Goal: Transaction & Acquisition: Book appointment/travel/reservation

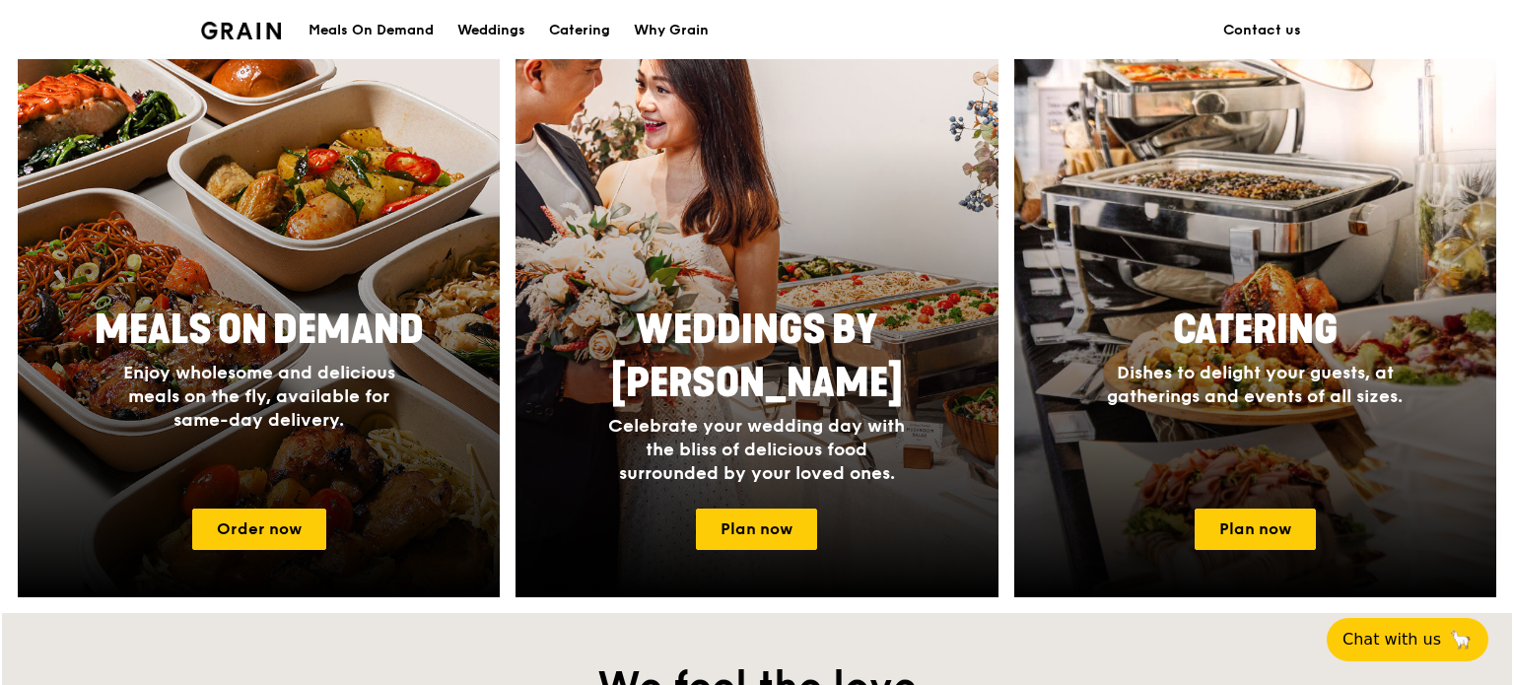
scroll to position [826, 0]
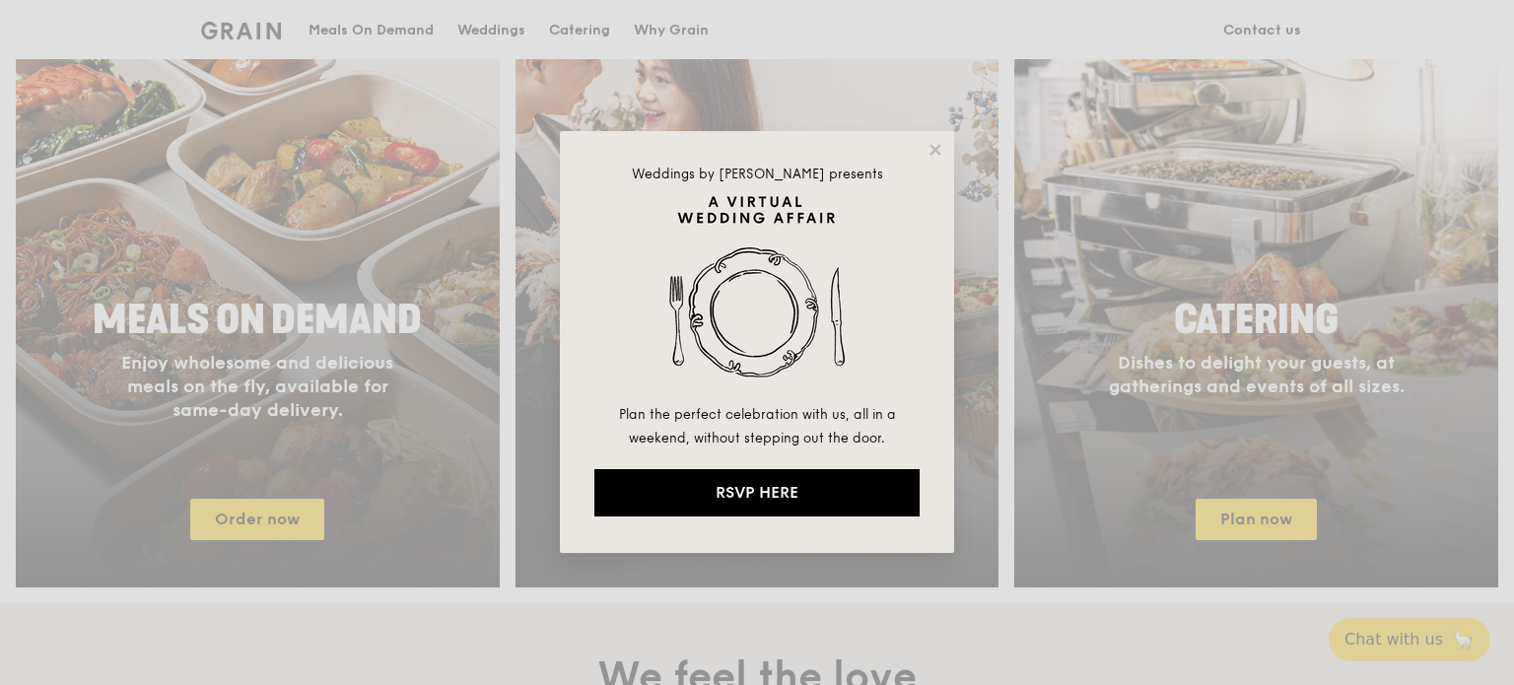
click at [1513, 251] on html "A Virtual Wedding Affair Plan the perfect celebration with us, all in a weekend…" at bounding box center [757, 534] width 1514 height 2720
click at [936, 150] on icon at bounding box center [934, 149] width 11 height 11
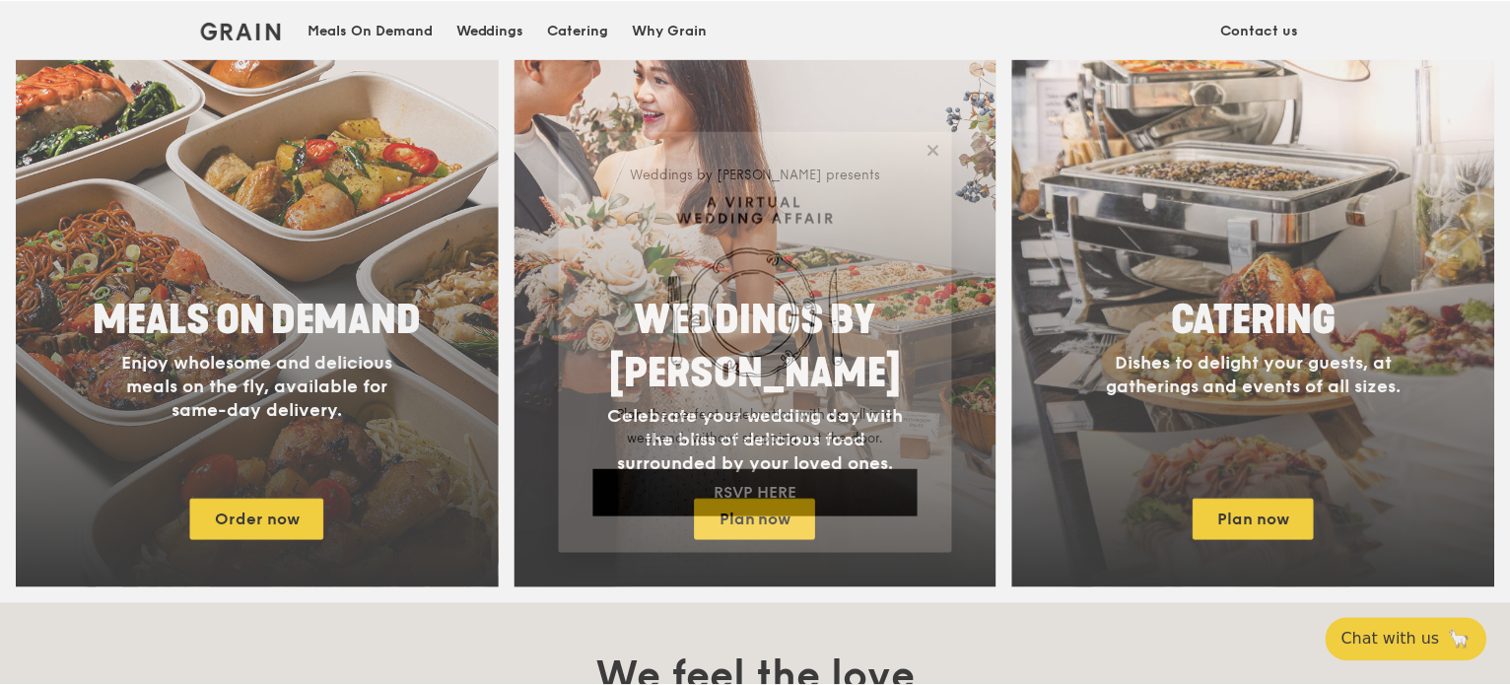
scroll to position [827, 0]
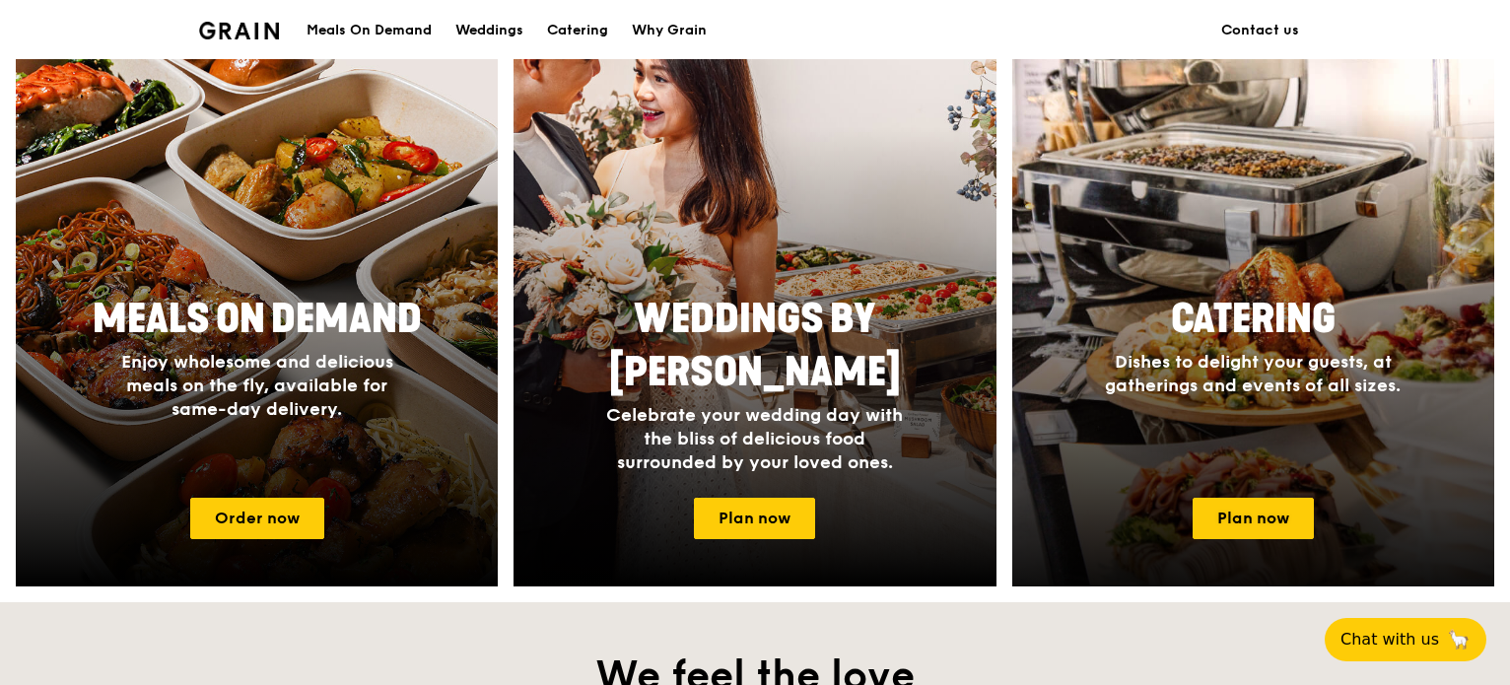
click at [1325, 296] on span "Catering" at bounding box center [1253, 319] width 165 height 47
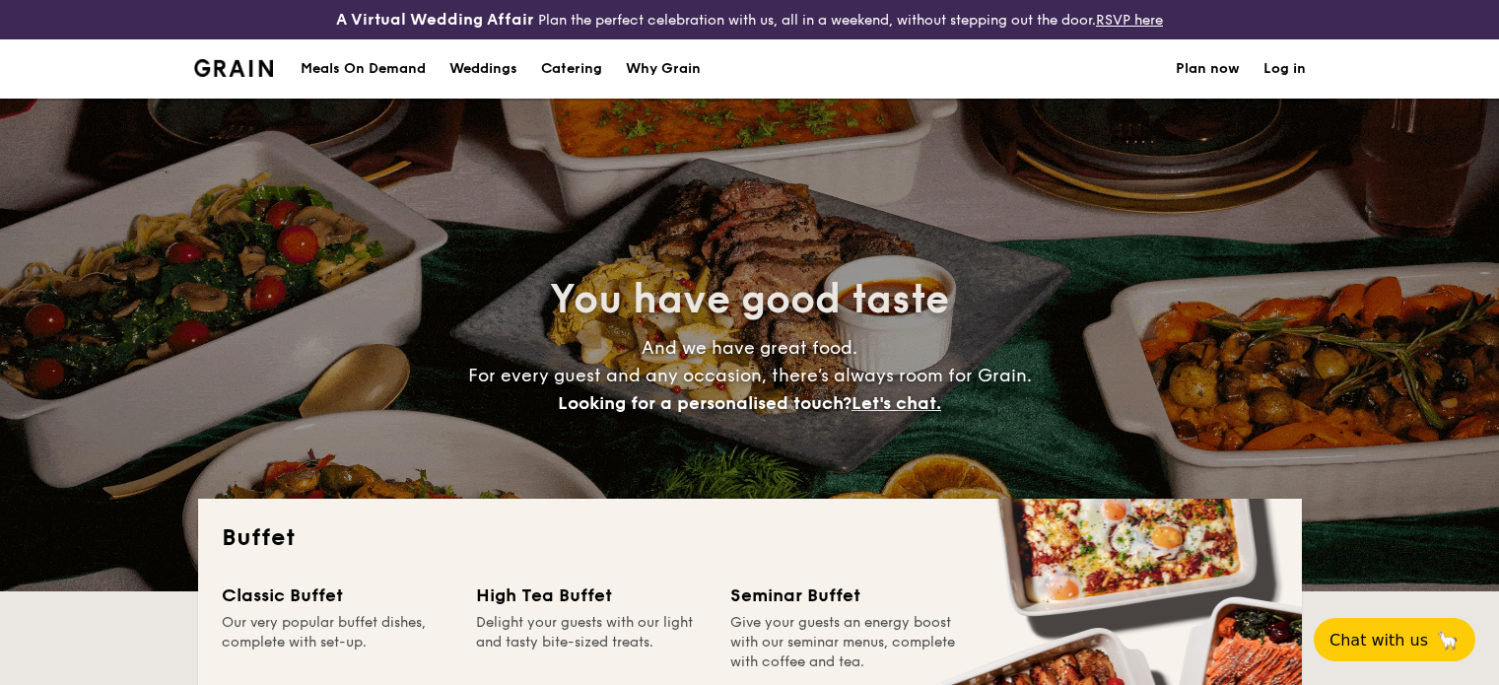
select select
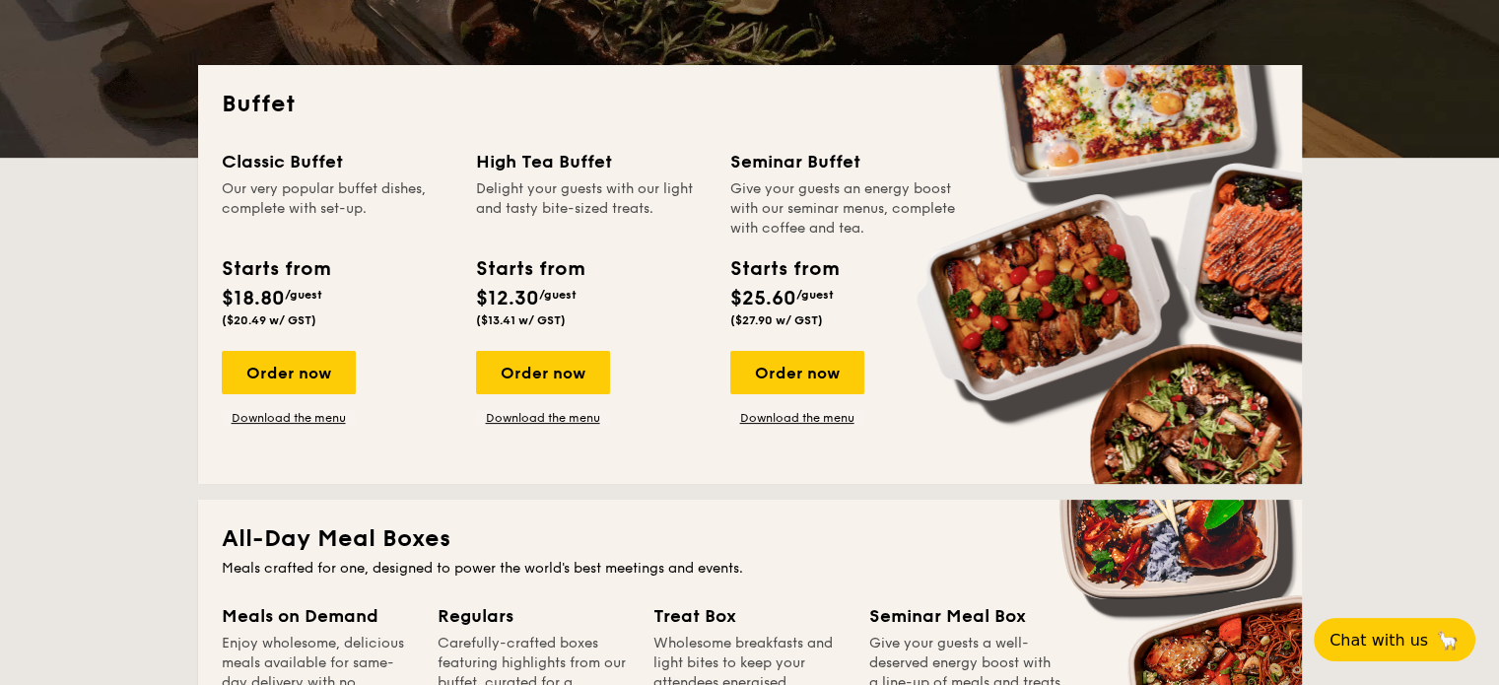
drag, startPoint x: 568, startPoint y: 172, endPoint x: 666, endPoint y: 211, distance: 105.8
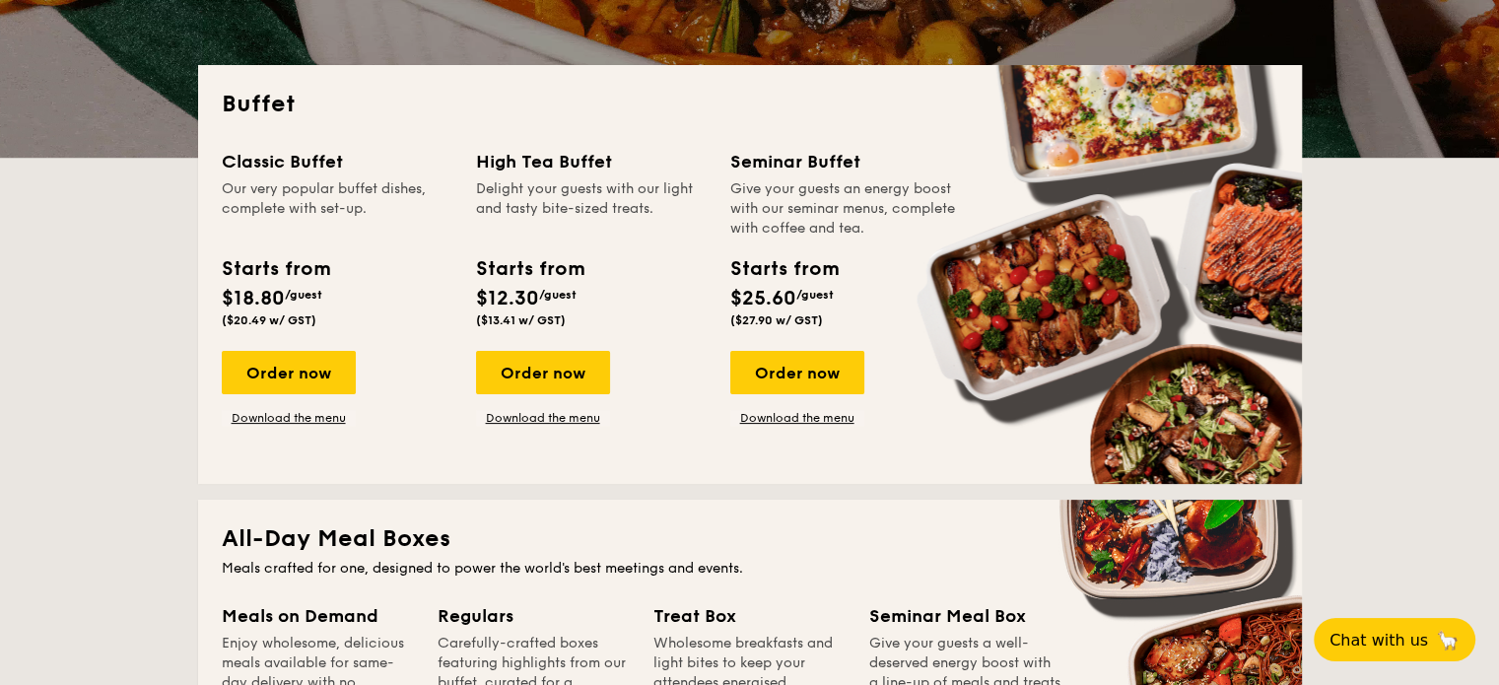
click at [666, 211] on div "High Tea Buffet Delight your guests with our light and tasty bite-sized treats." at bounding box center [591, 193] width 231 height 91
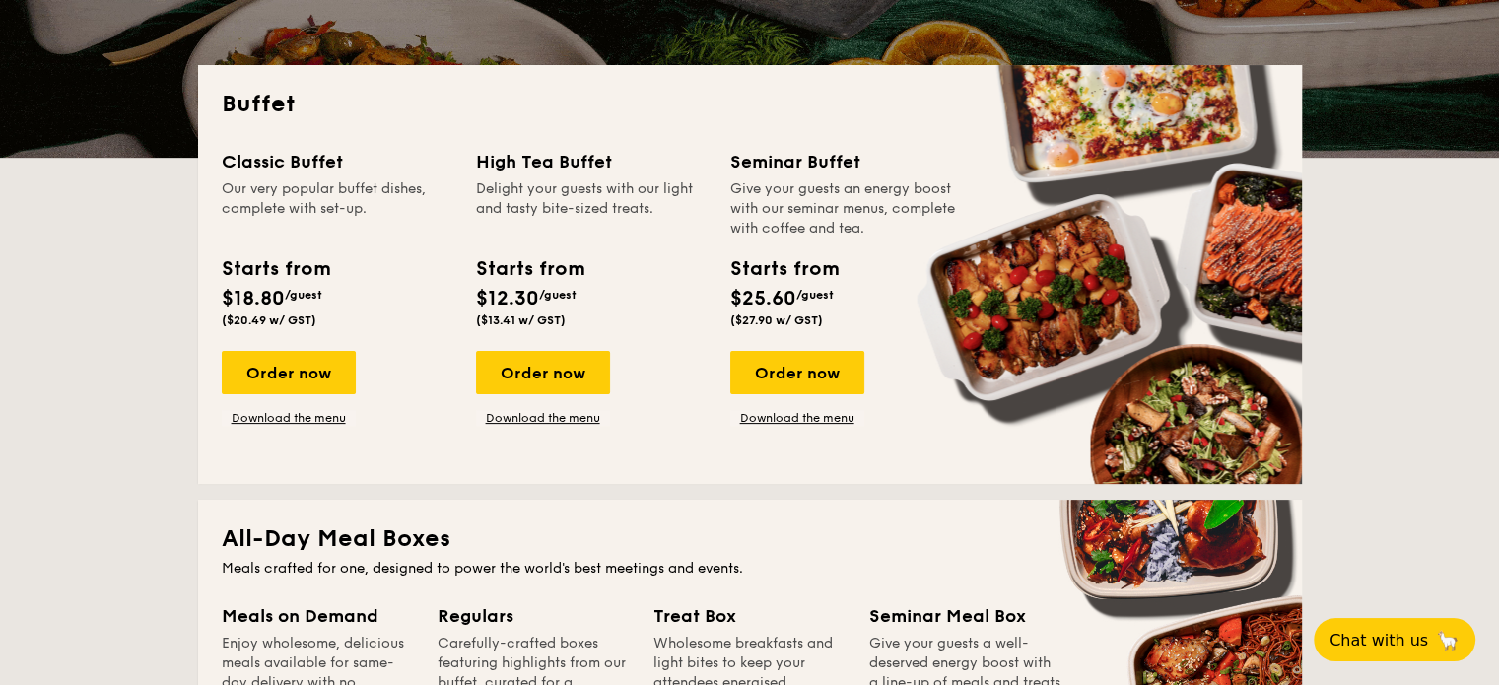
click at [666, 211] on div "Delight your guests with our light and tasty bite-sized treats." at bounding box center [591, 208] width 231 height 59
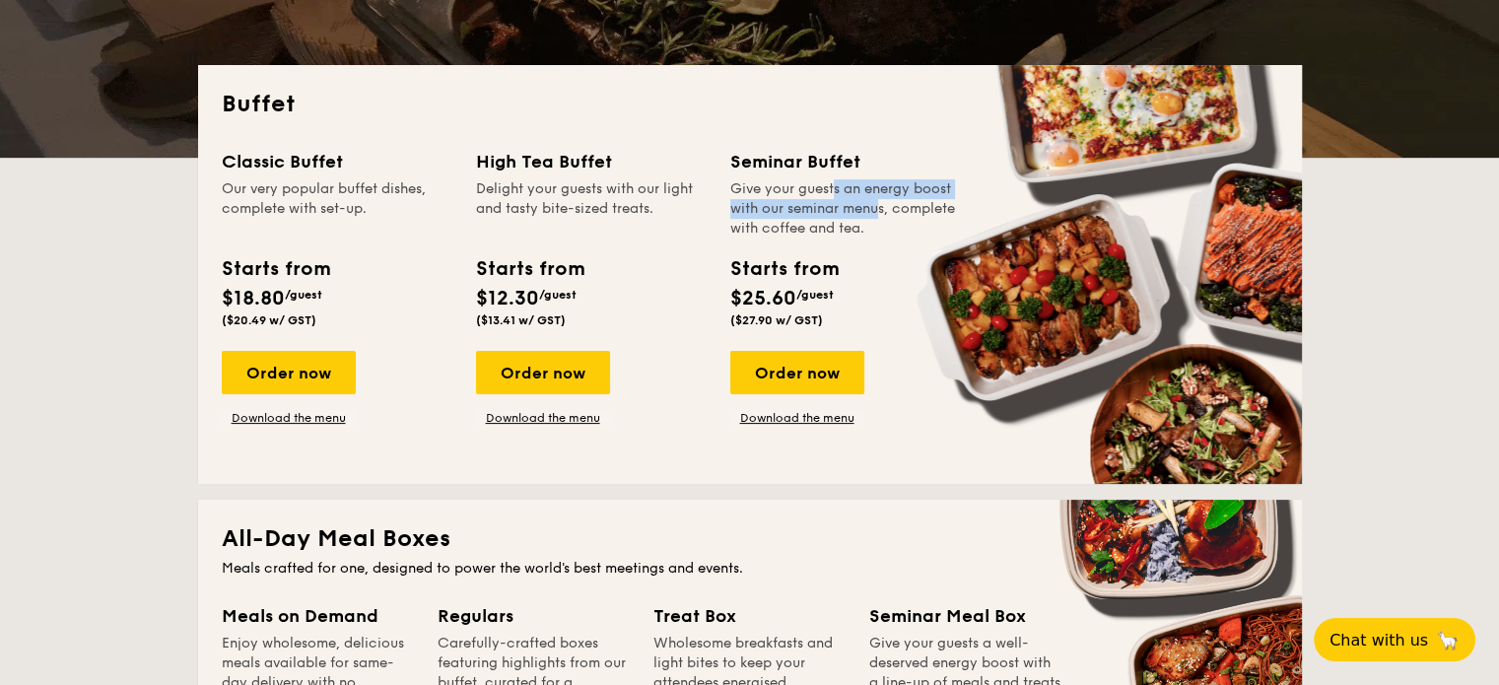
click at [828, 215] on div "Give your guests an energy boost with our seminar menus, complete with coffee a…" at bounding box center [845, 208] width 231 height 59
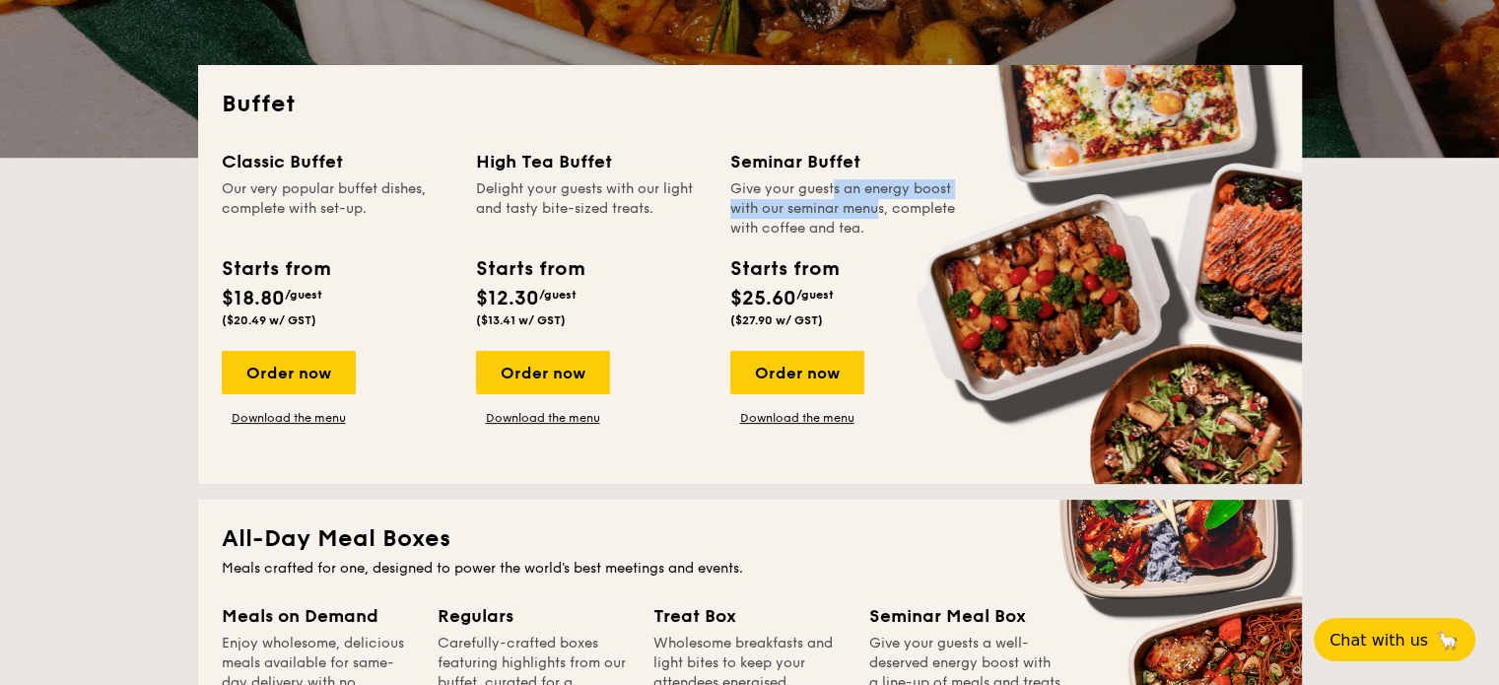
click at [828, 215] on div "Give your guests an energy boost with our seminar menus, complete with coffee a…" at bounding box center [845, 208] width 231 height 59
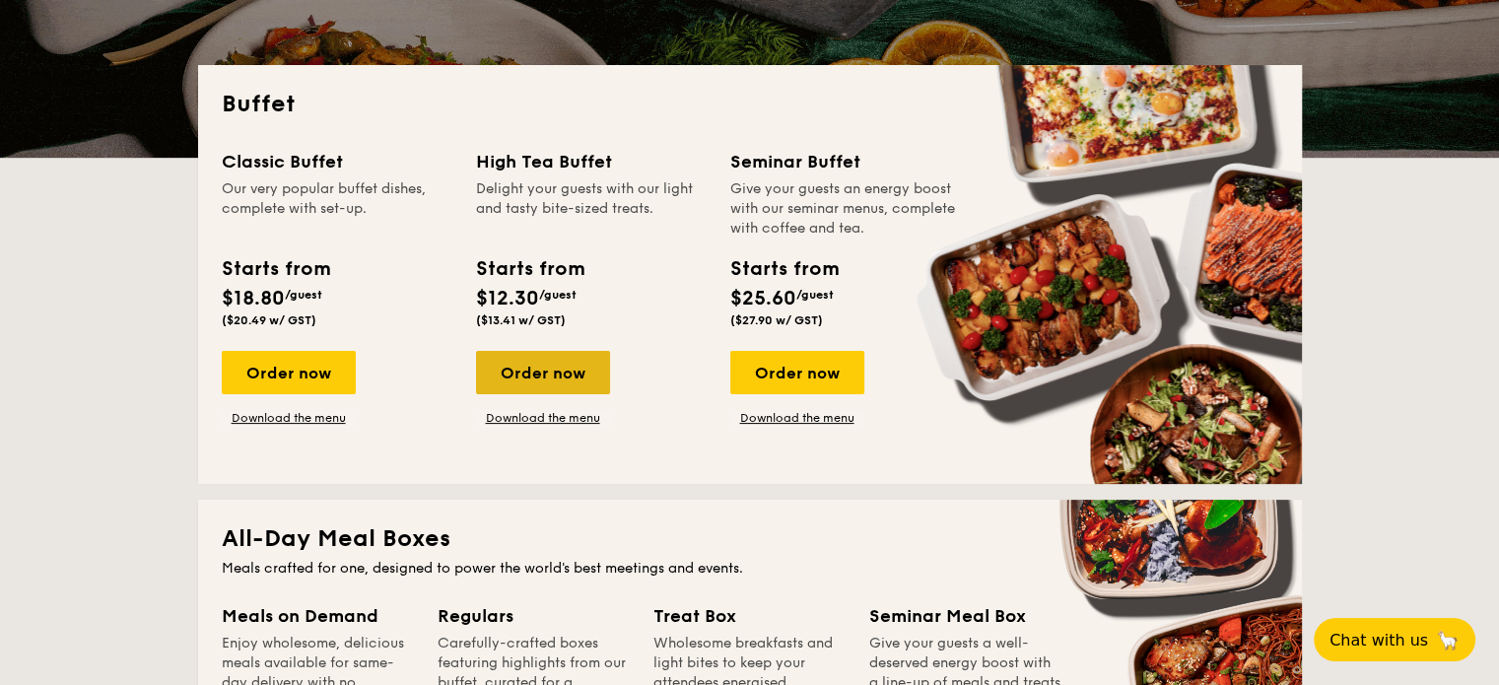
click at [535, 369] on div "Order now" at bounding box center [543, 372] width 134 height 43
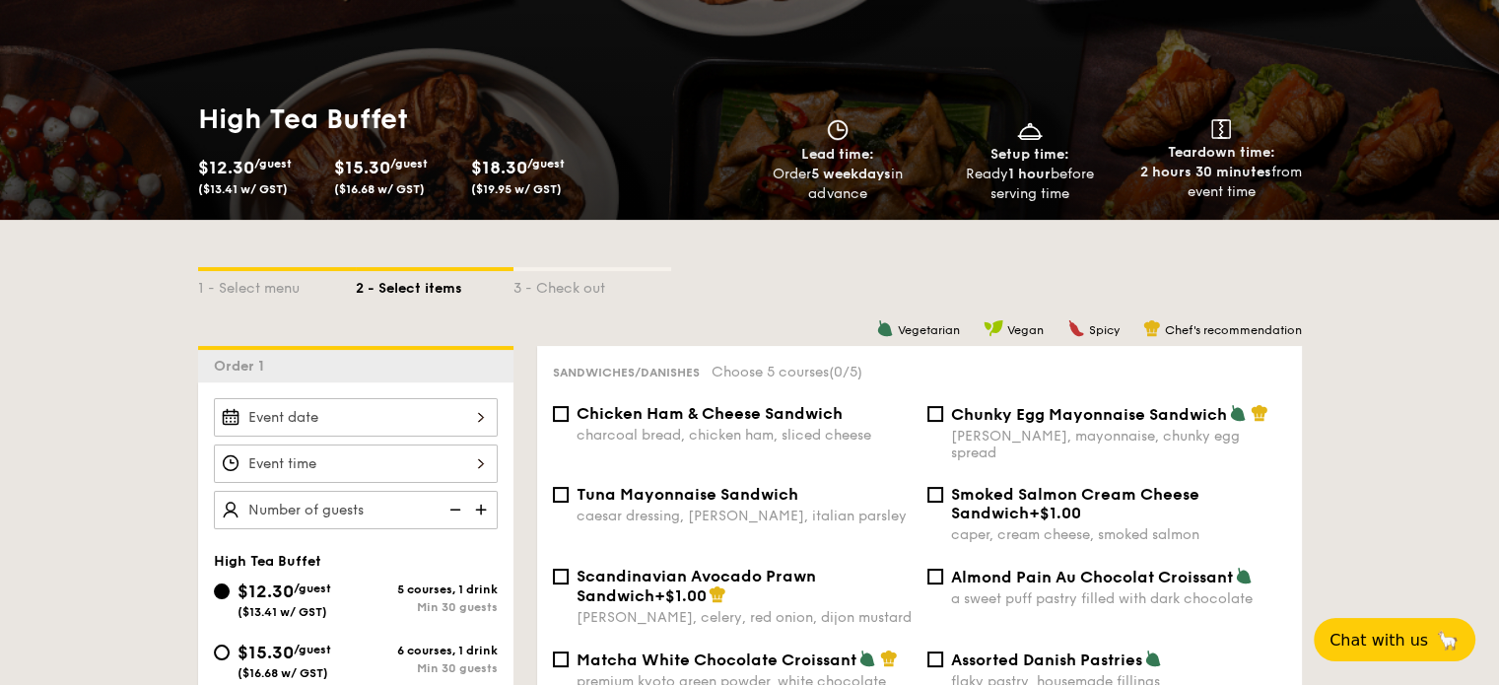
scroll to position [394, 0]
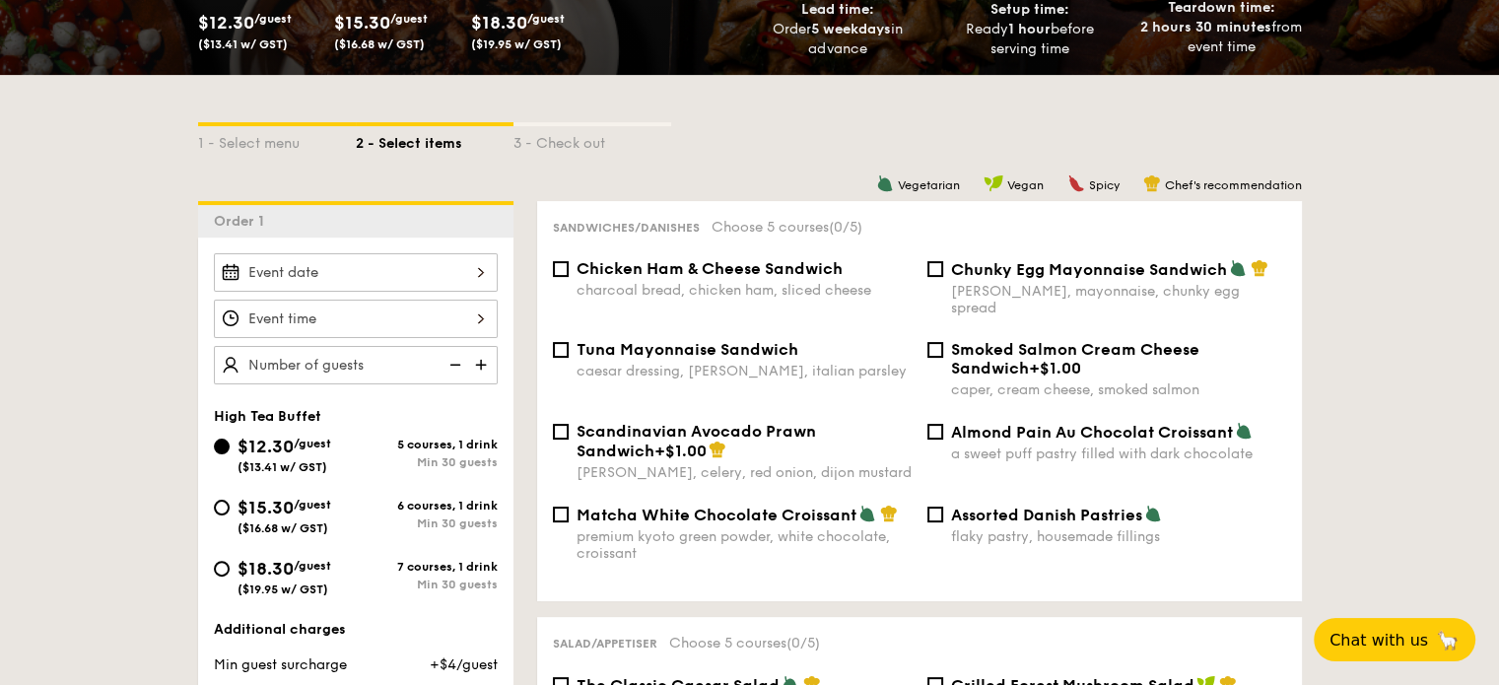
select select
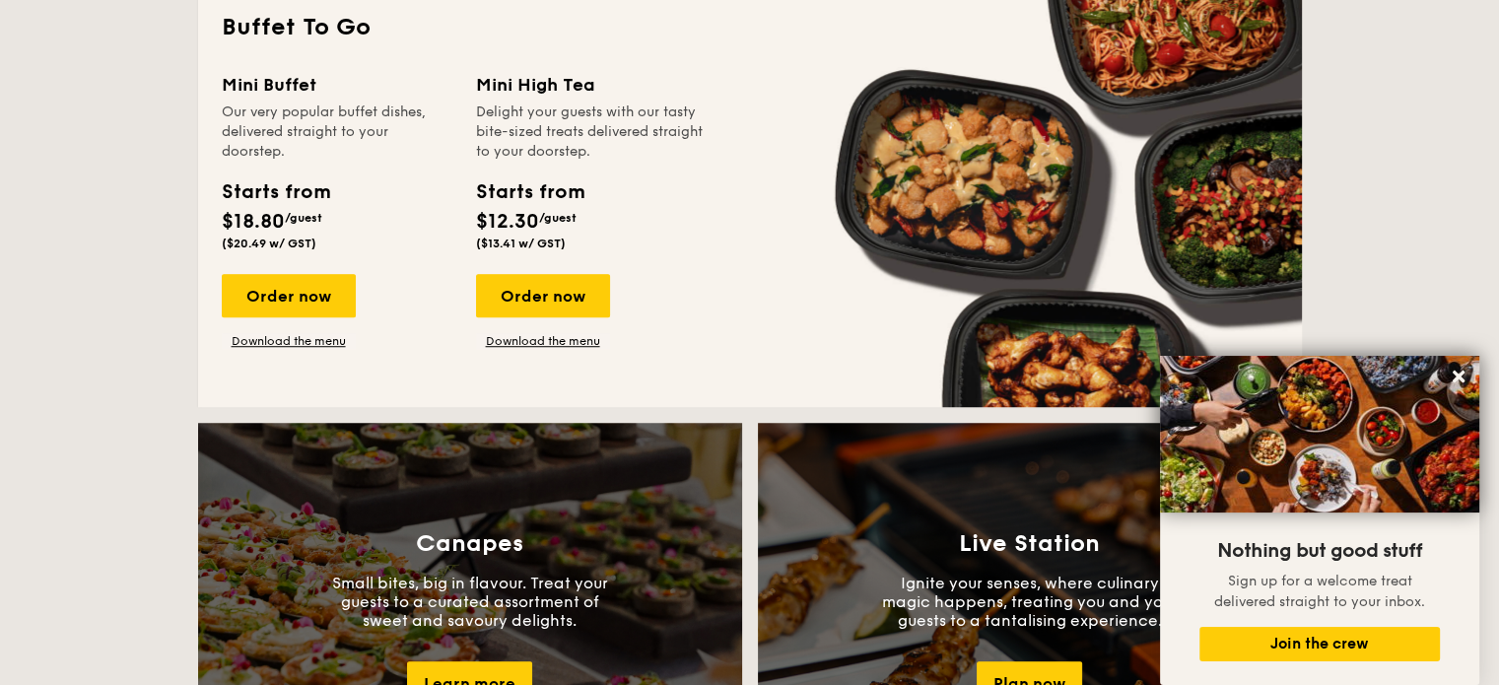
scroll to position [1668, 0]
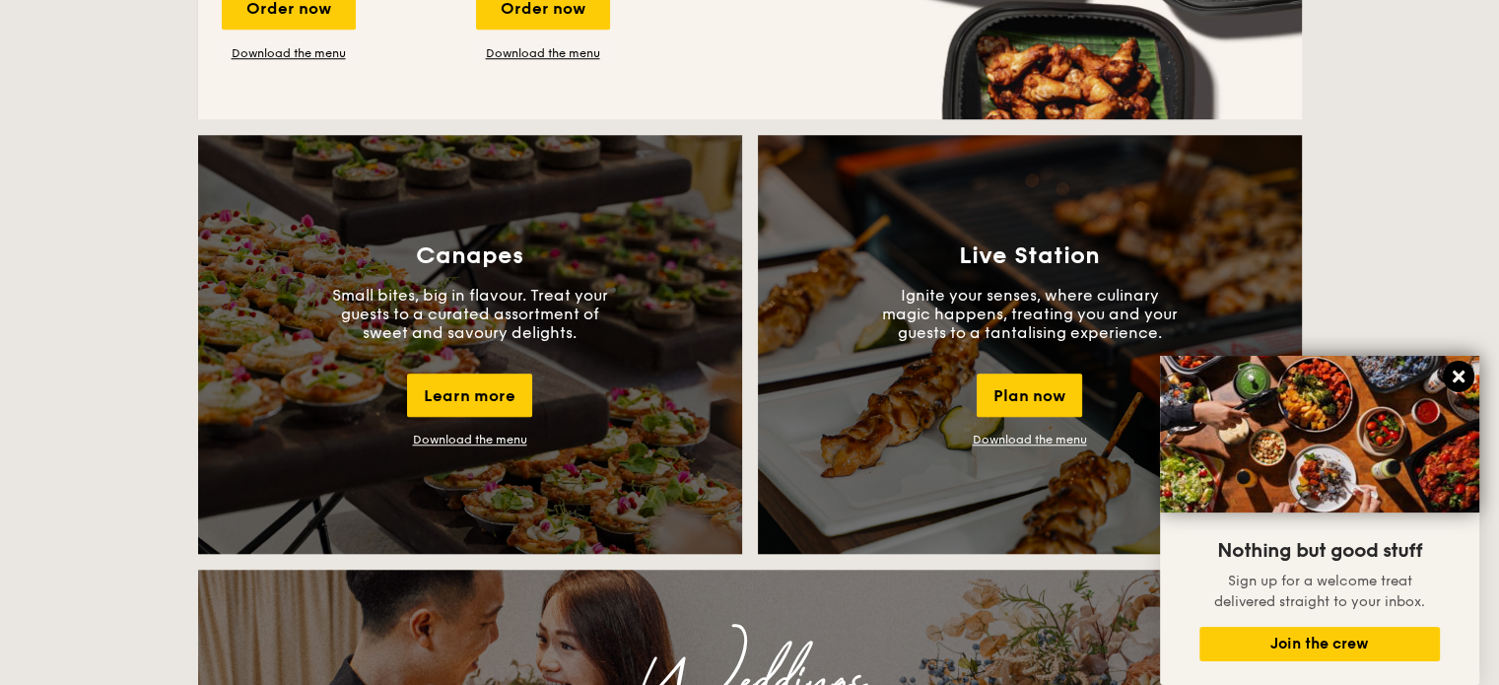
click at [1451, 377] on icon at bounding box center [1459, 377] width 18 height 18
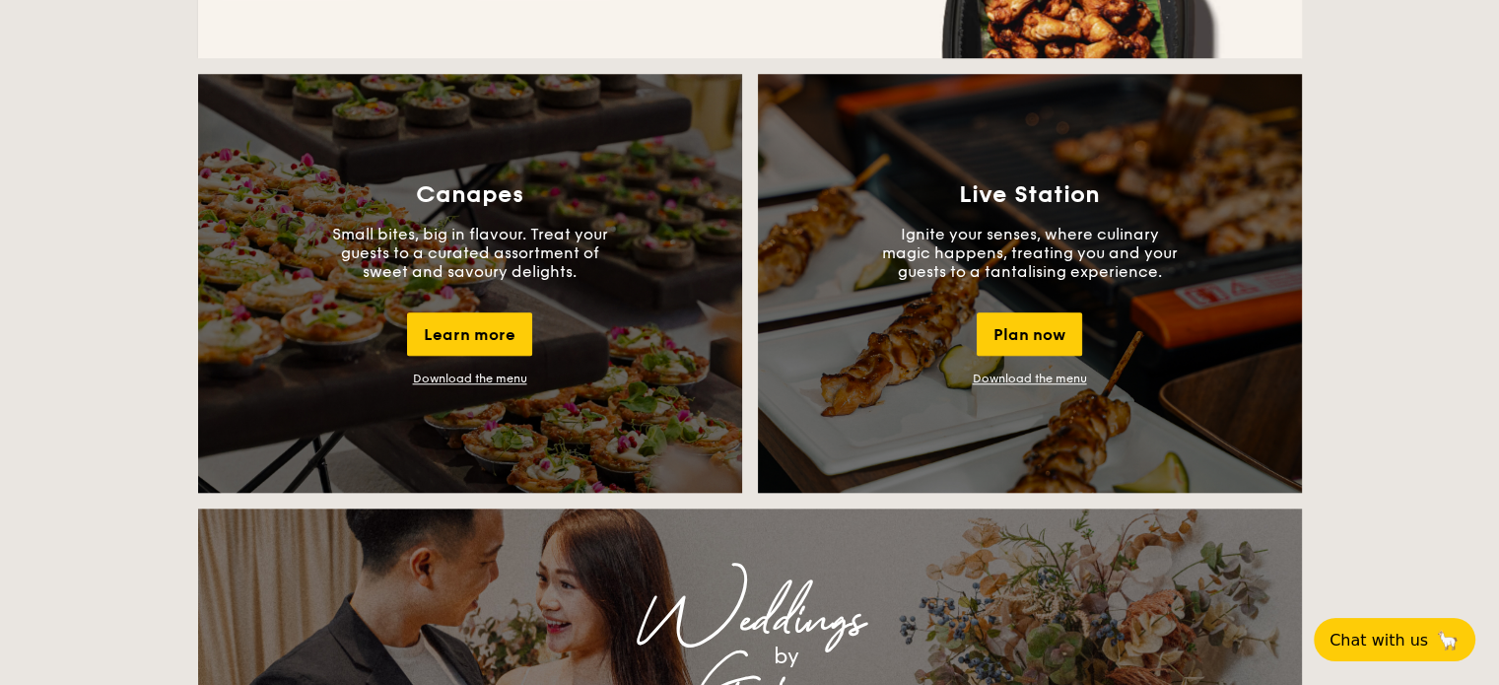
scroll to position [1711, 0]
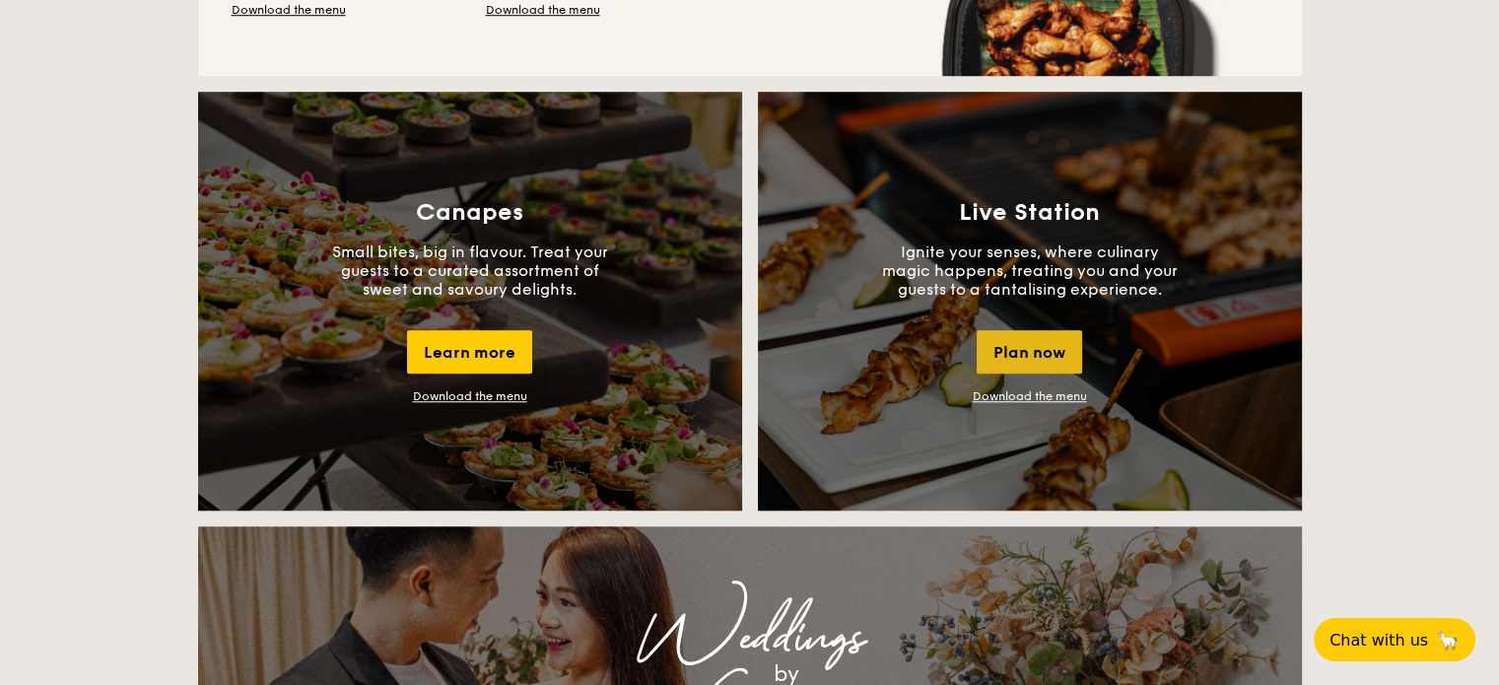
click at [1056, 338] on div "Plan now" at bounding box center [1029, 351] width 105 height 43
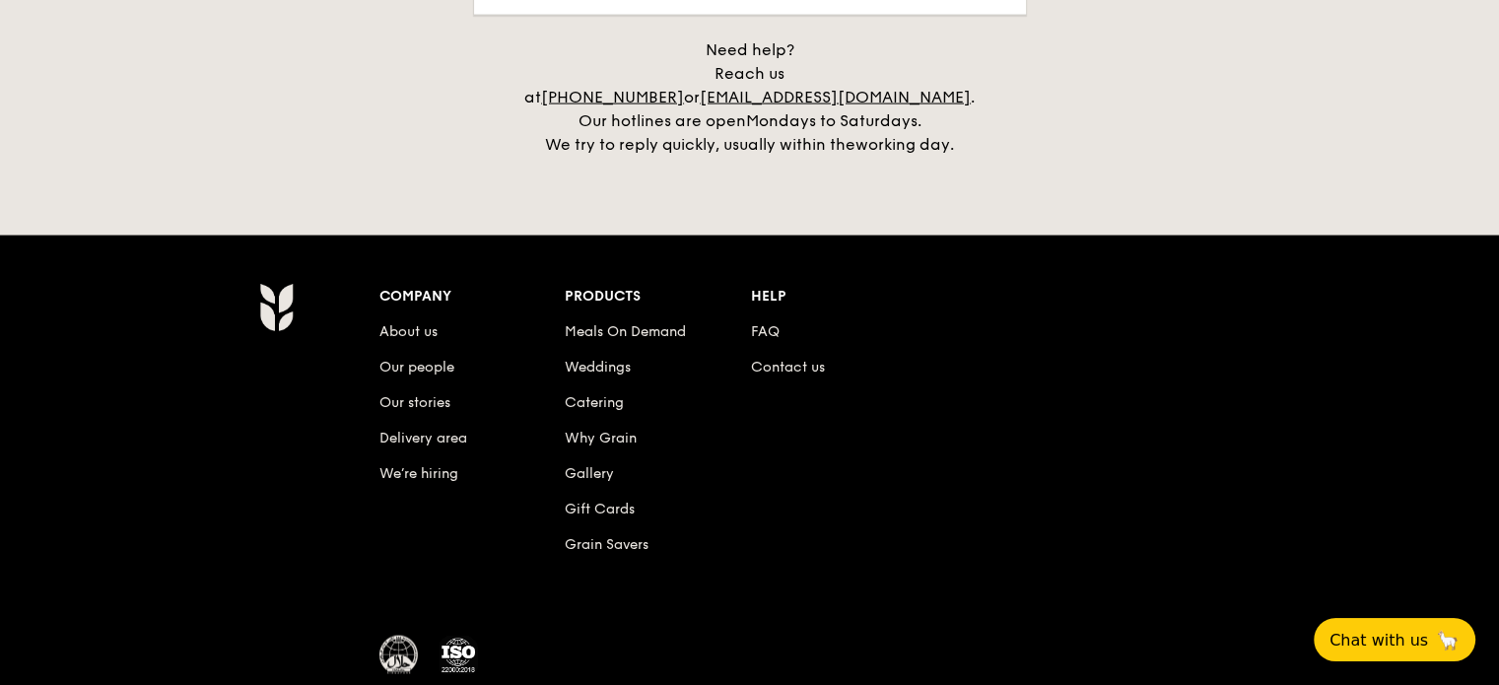
scroll to position [4298, 0]
